Goal: Task Accomplishment & Management: Complete application form

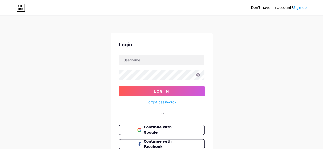
click at [302, 9] on link "Sign up" at bounding box center [300, 8] width 14 height 4
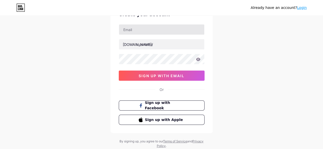
scroll to position [30, 0]
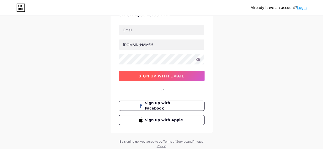
click at [159, 72] on button "sign up with email" at bounding box center [162, 76] width 86 height 10
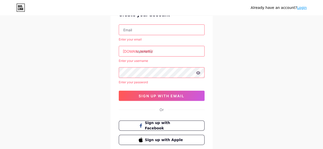
click at [152, 32] on input "text" at bounding box center [161, 30] width 85 height 10
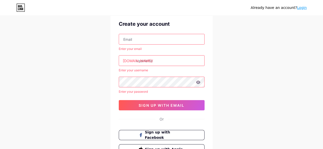
scroll to position [20, 0]
click at [281, 78] on div "Already have an account? Login Create your account Enter your email [DOMAIN_NAM…" at bounding box center [161, 87] width 323 height 215
click at [170, 40] on input "text" at bounding box center [161, 39] width 85 height 10
paste input "[EMAIL_ADDRESS][DOMAIN_NAME]"
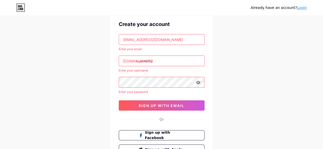
type input "[EMAIL_ADDRESS][DOMAIN_NAME]"
click at [156, 60] on input "text" at bounding box center [161, 61] width 85 height 10
click at [80, 78] on div "Already have an account? Login Create your account [EMAIL_ADDRESS][DOMAIN_NAME]…" at bounding box center [161, 87] width 323 height 215
click at [142, 64] on input "text" at bounding box center [161, 61] width 85 height 10
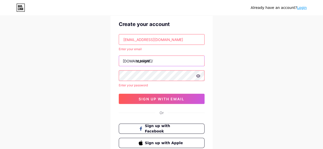
type input "starlight"
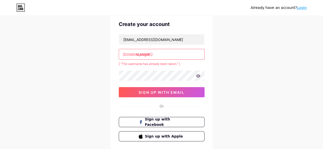
click at [153, 54] on input "starlight" at bounding box center [161, 54] width 85 height 10
click at [149, 53] on input "starlight" at bounding box center [161, 54] width 85 height 10
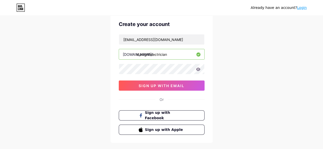
type input "starlightelectrician"
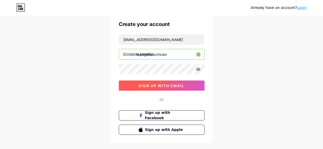
click at [165, 85] on span "sign up with email" at bounding box center [161, 86] width 46 height 4
